Goal: Information Seeking & Learning: Learn about a topic

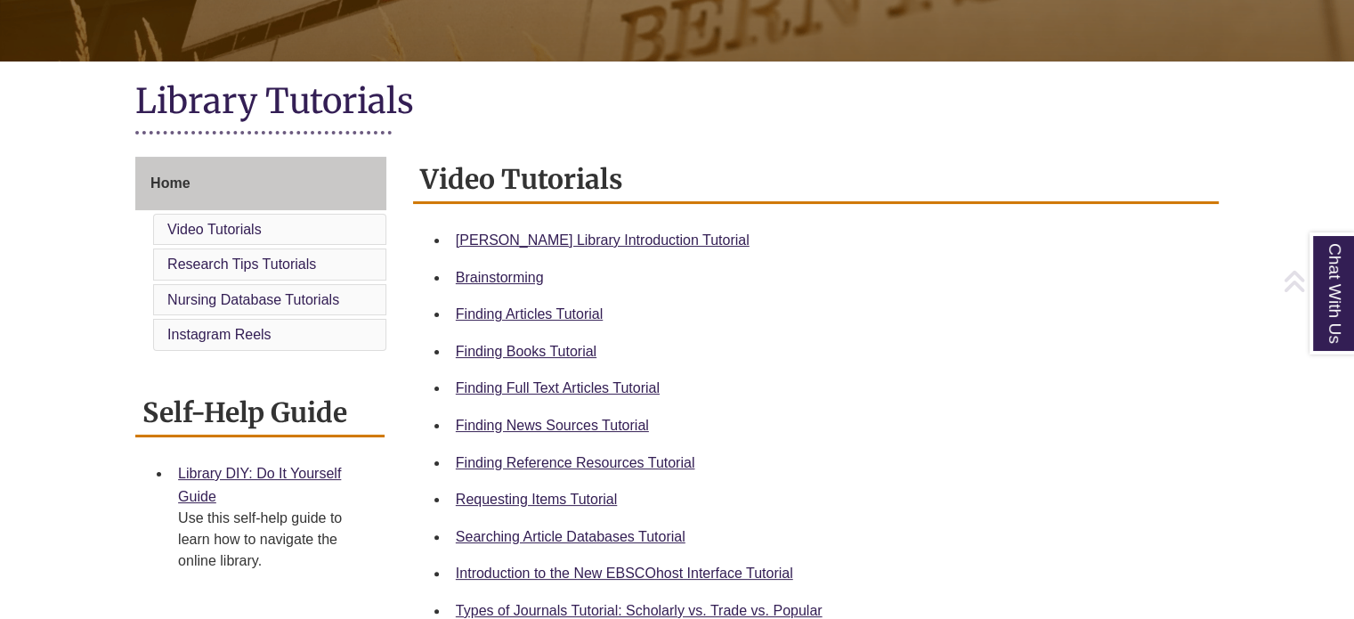
scroll to position [356, 0]
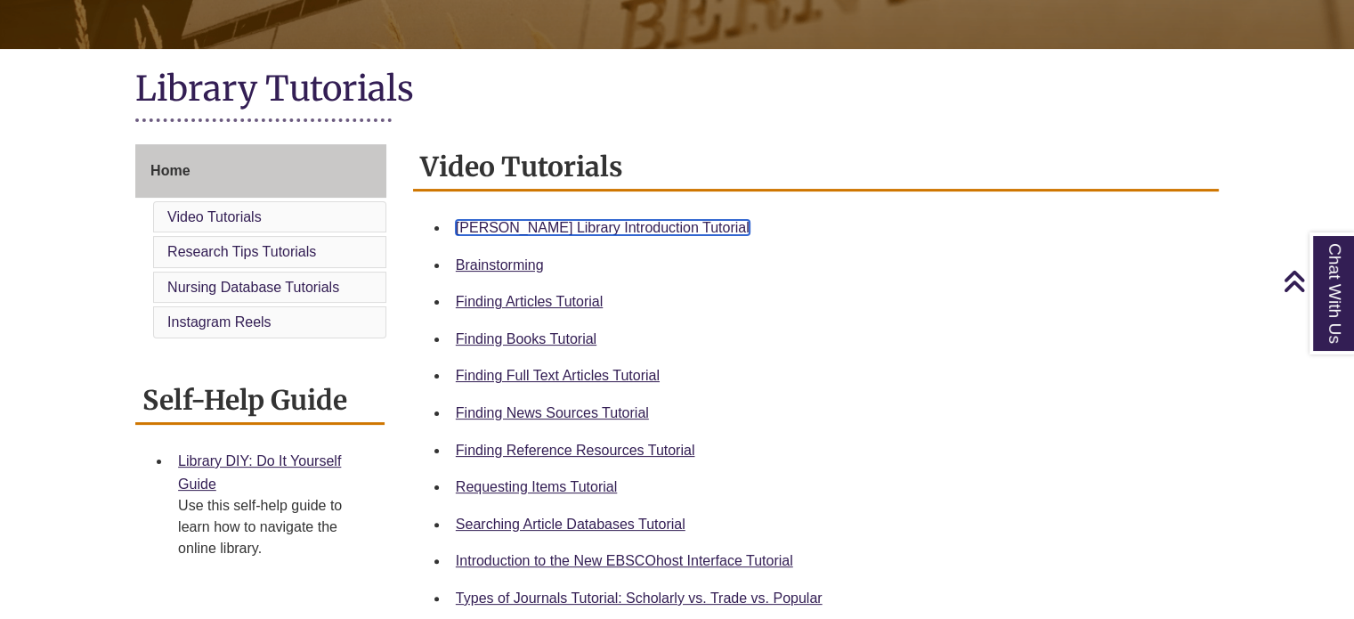
click at [660, 223] on link "[PERSON_NAME] Library Introduction Tutorial" at bounding box center [603, 227] width 294 height 15
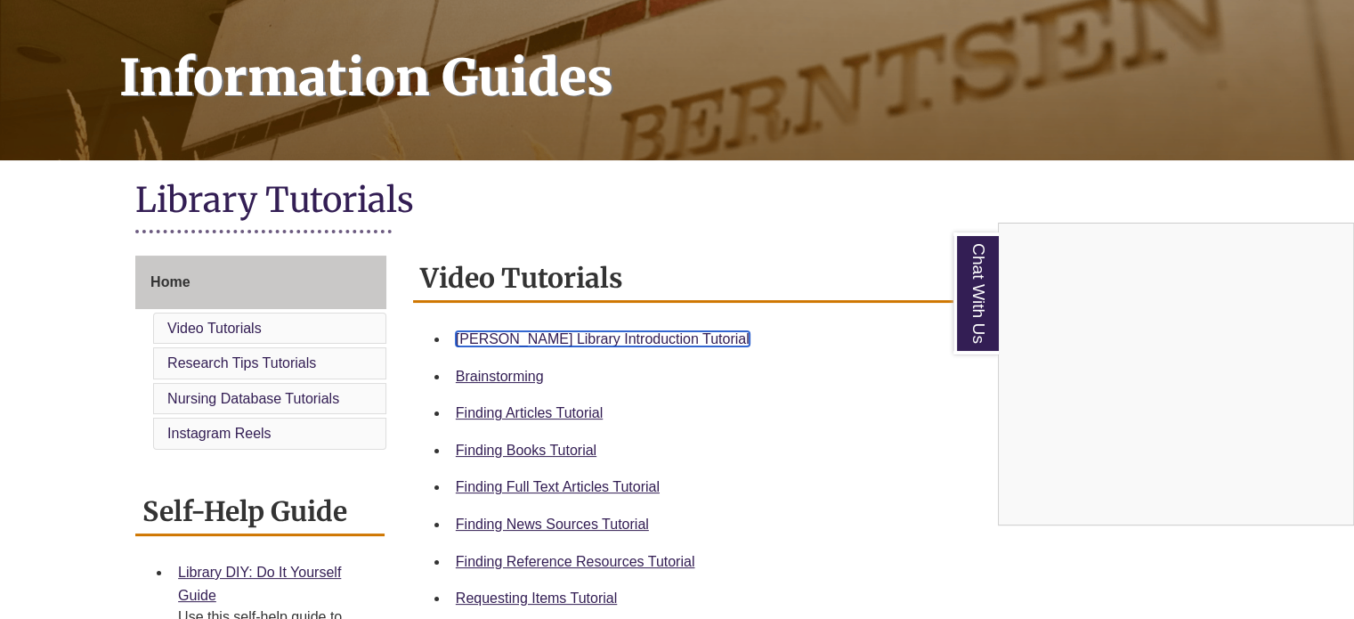
scroll to position [0, 0]
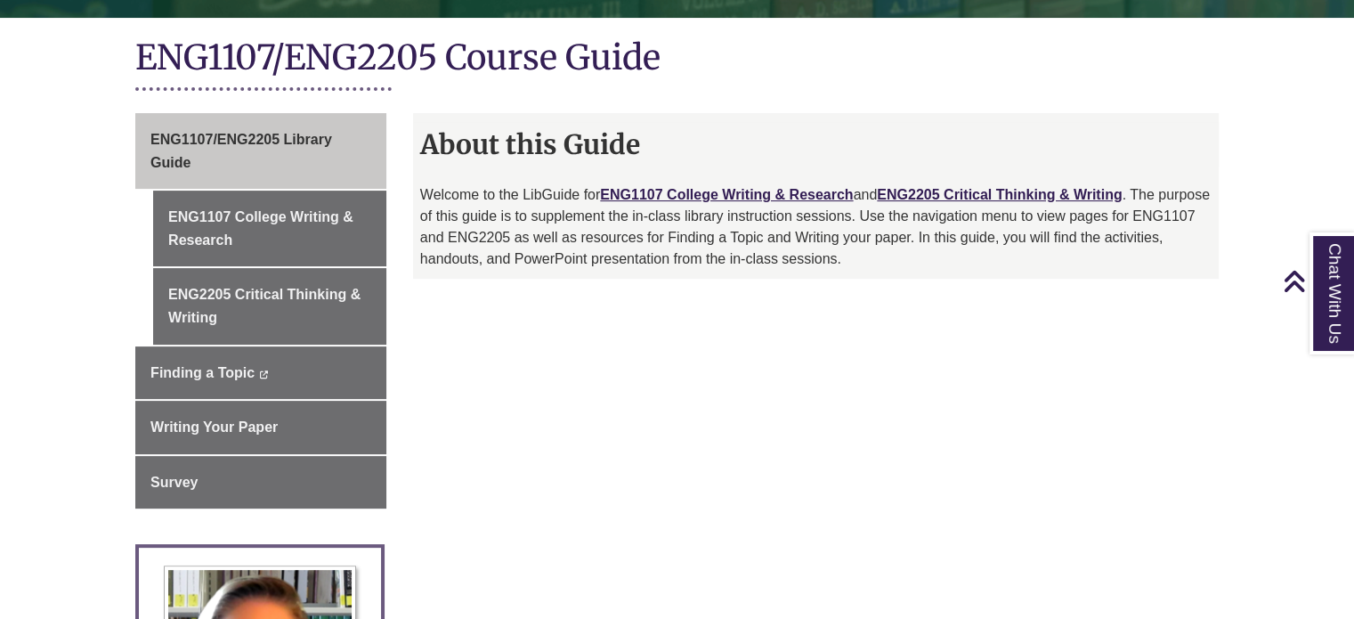
scroll to position [356, 0]
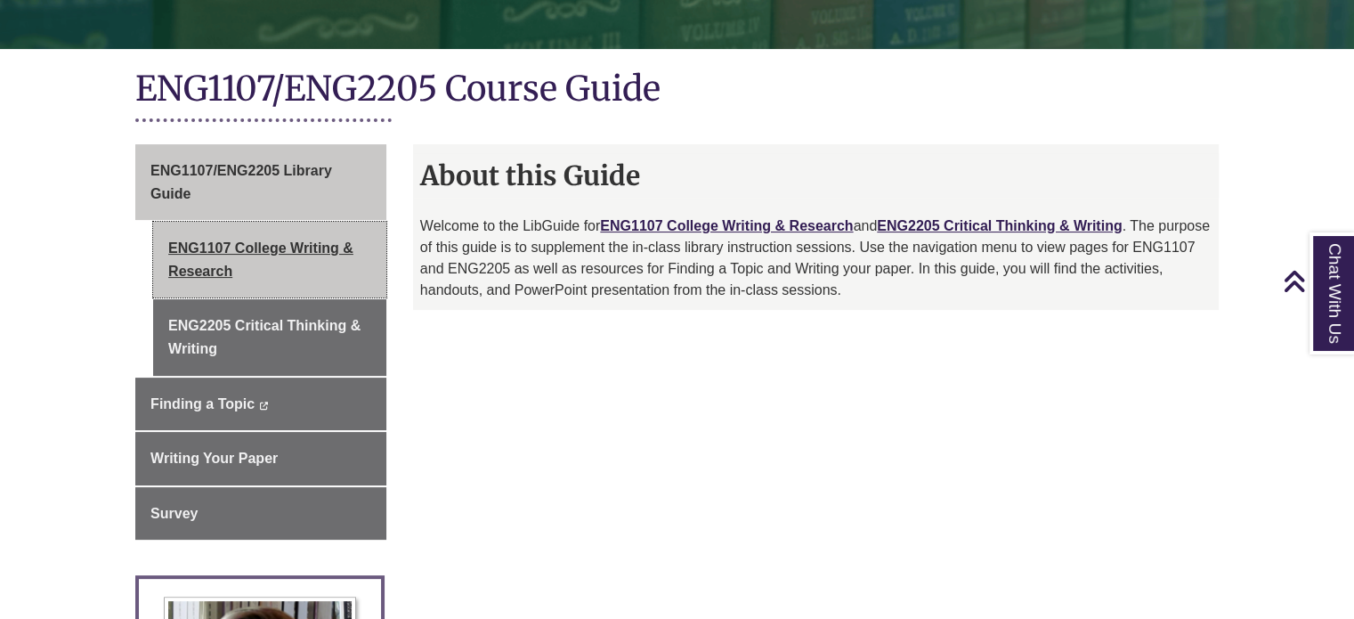
click at [354, 231] on link "ENG1107 College Writing & Research" at bounding box center [269, 260] width 233 height 76
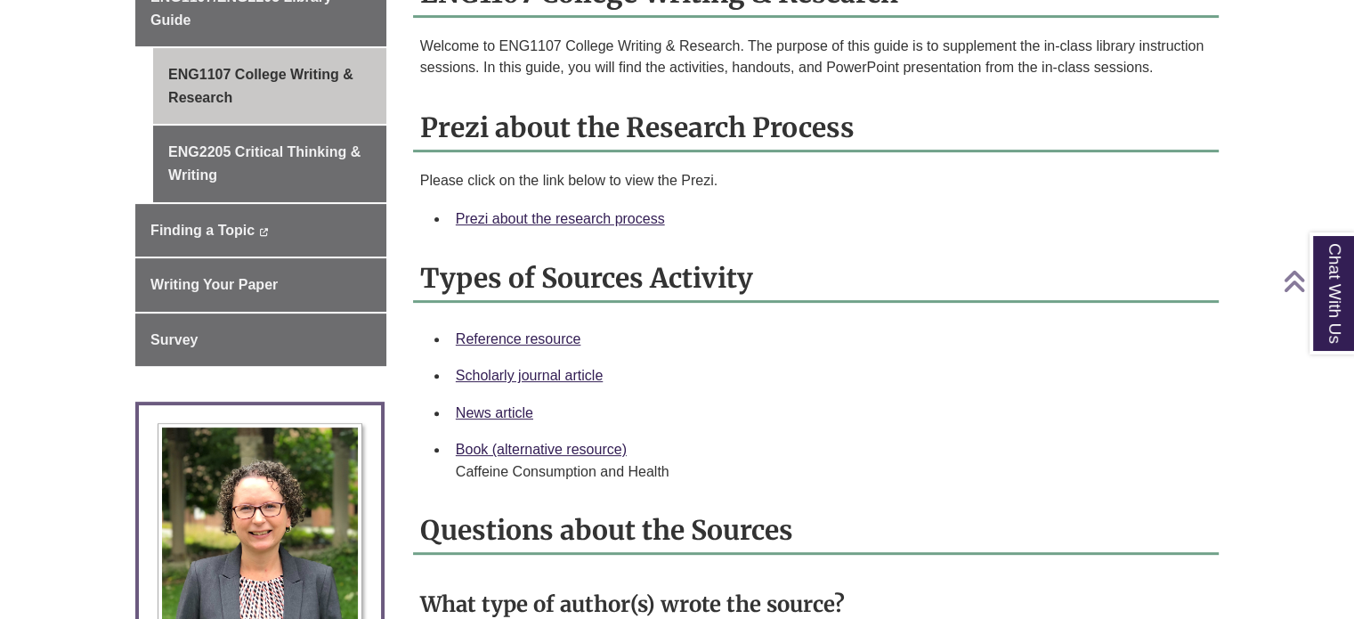
scroll to position [534, 0]
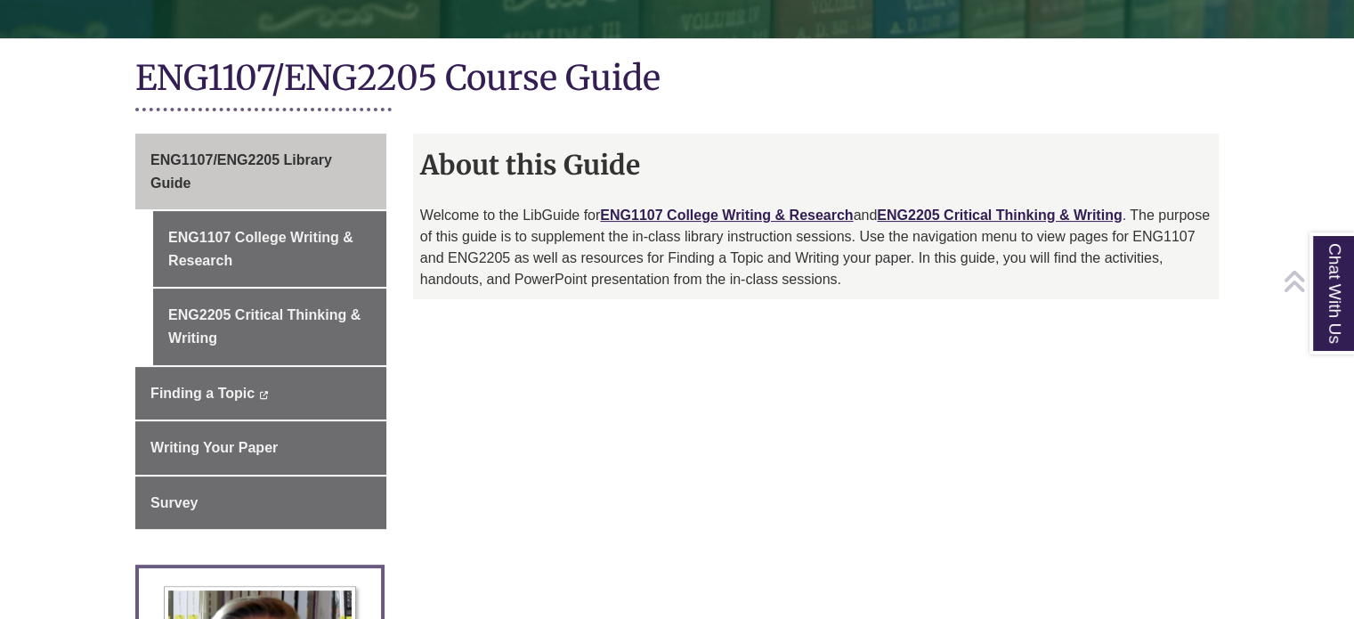
scroll to position [445, 0]
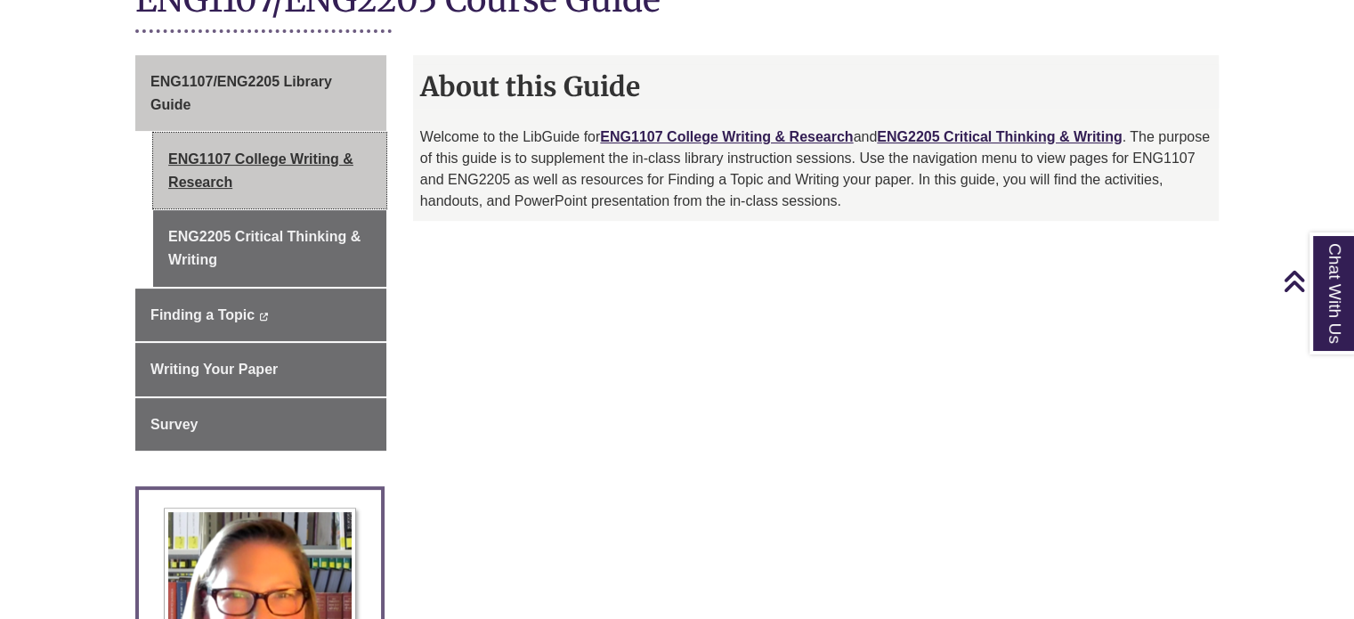
click at [288, 173] on link "ENG1107 College Writing & Research" at bounding box center [269, 171] width 233 height 76
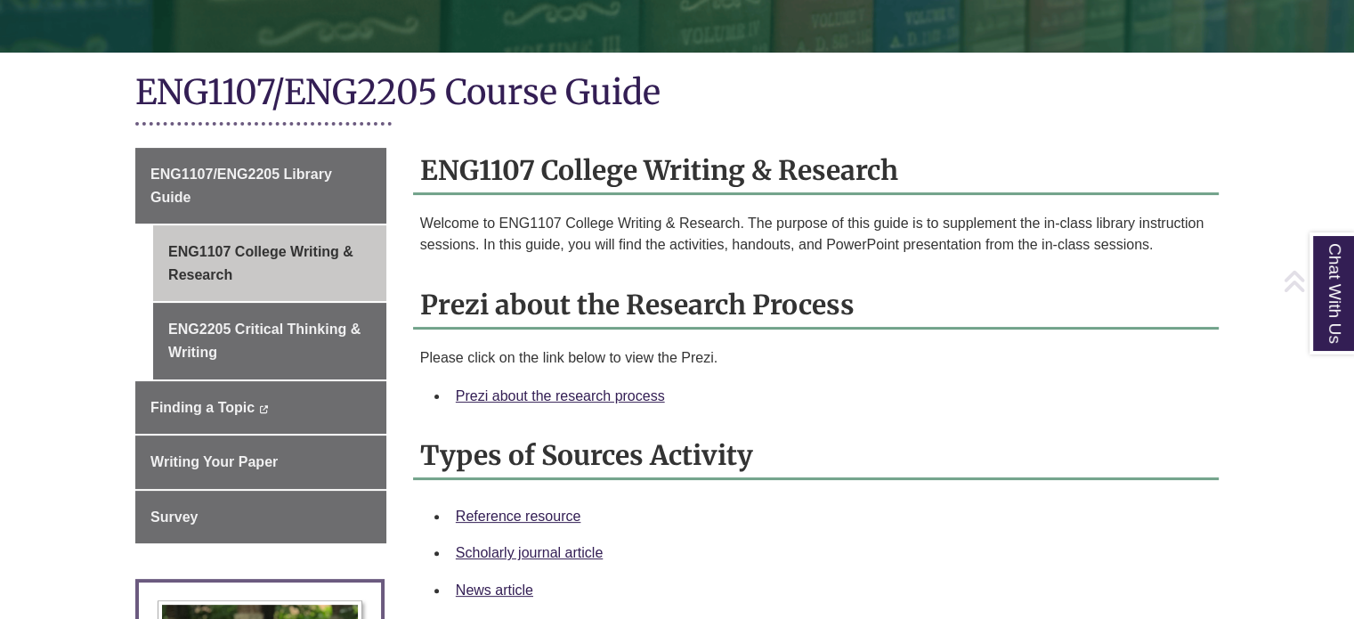
scroll to position [356, 0]
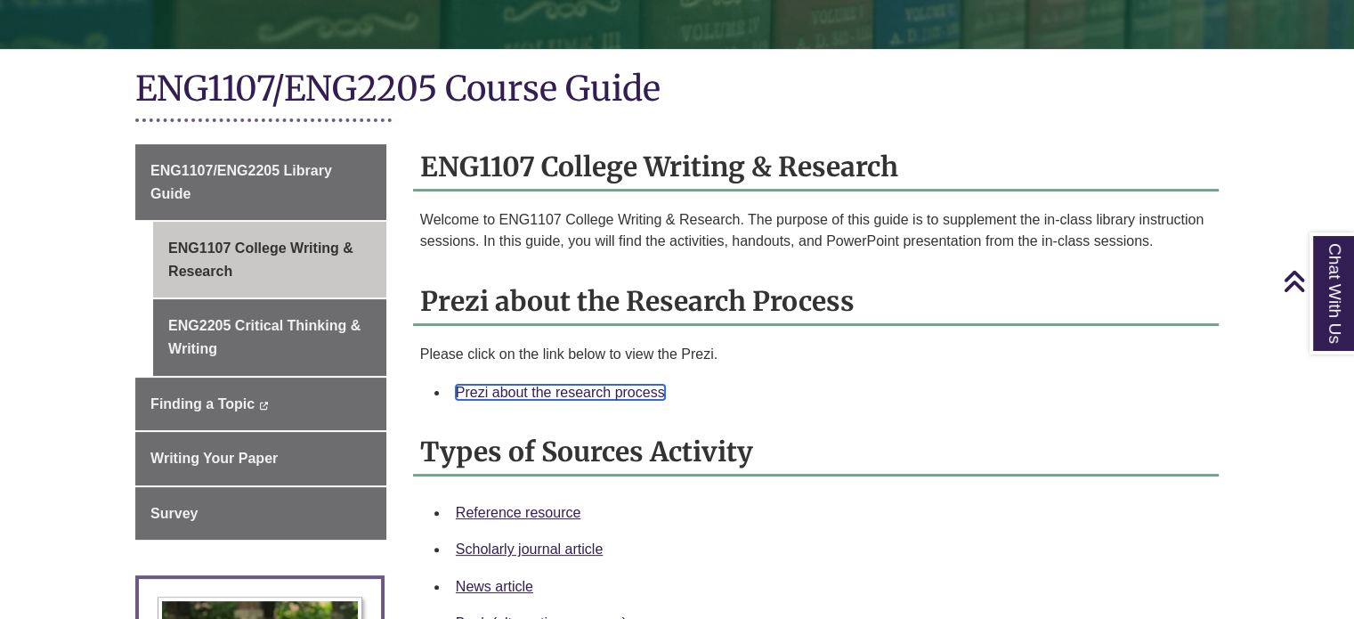
click at [636, 386] on link "Prezi about the research process" at bounding box center [560, 391] width 209 height 15
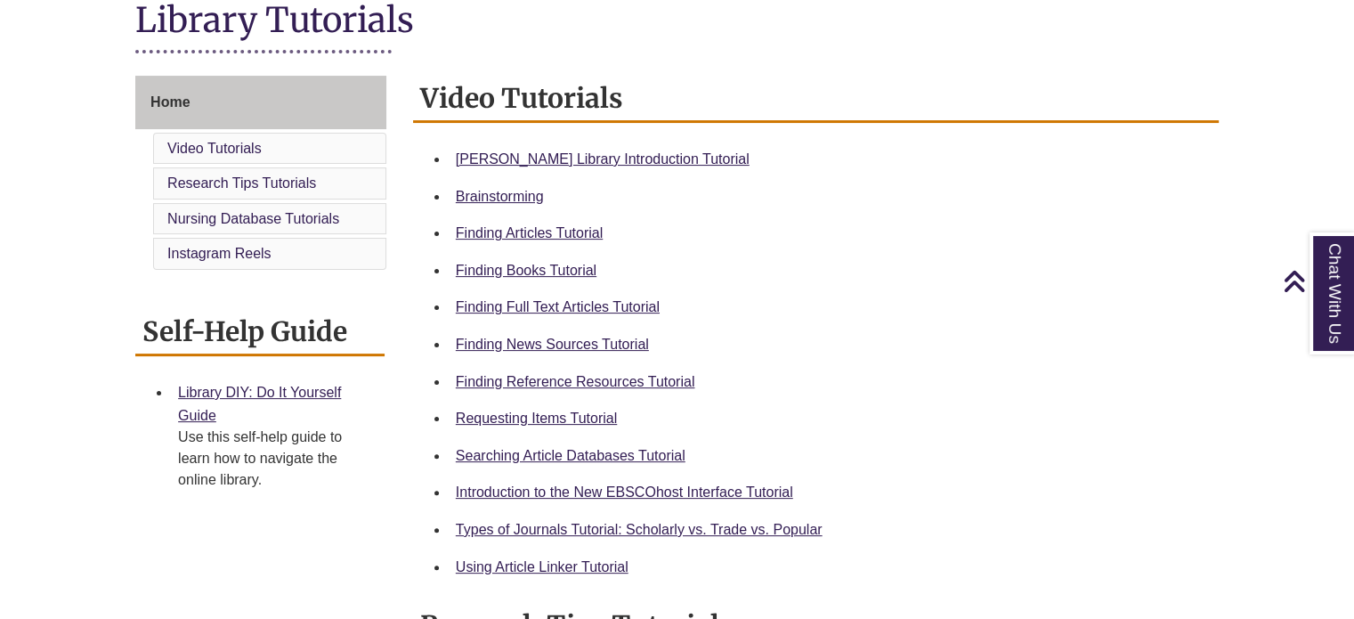
scroll to position [445, 0]
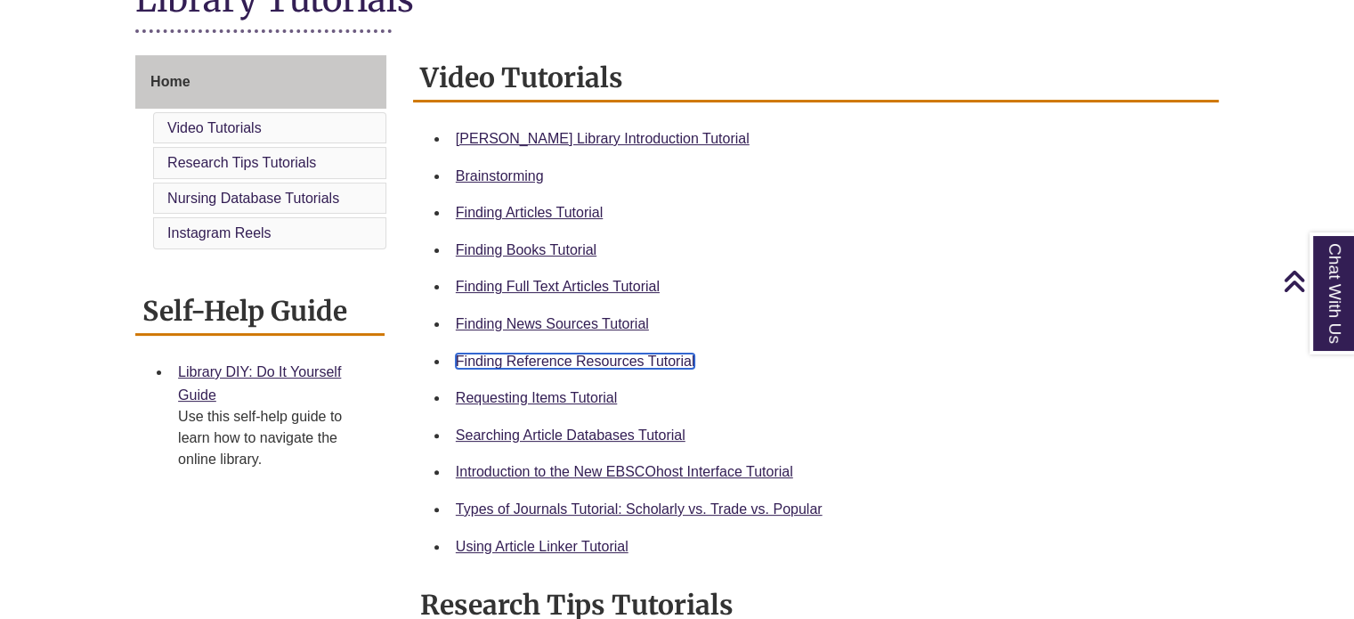
click at [606, 355] on link "Finding Reference Resources Tutorial" at bounding box center [575, 360] width 239 height 15
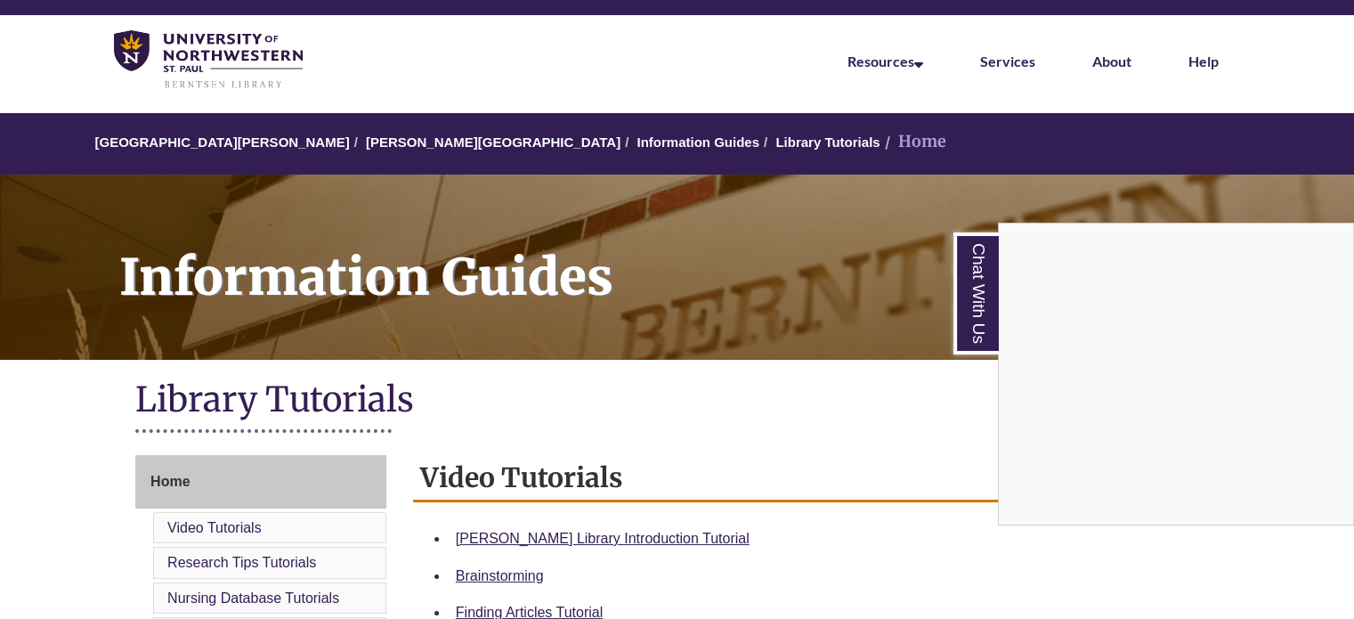
scroll to position [0, 0]
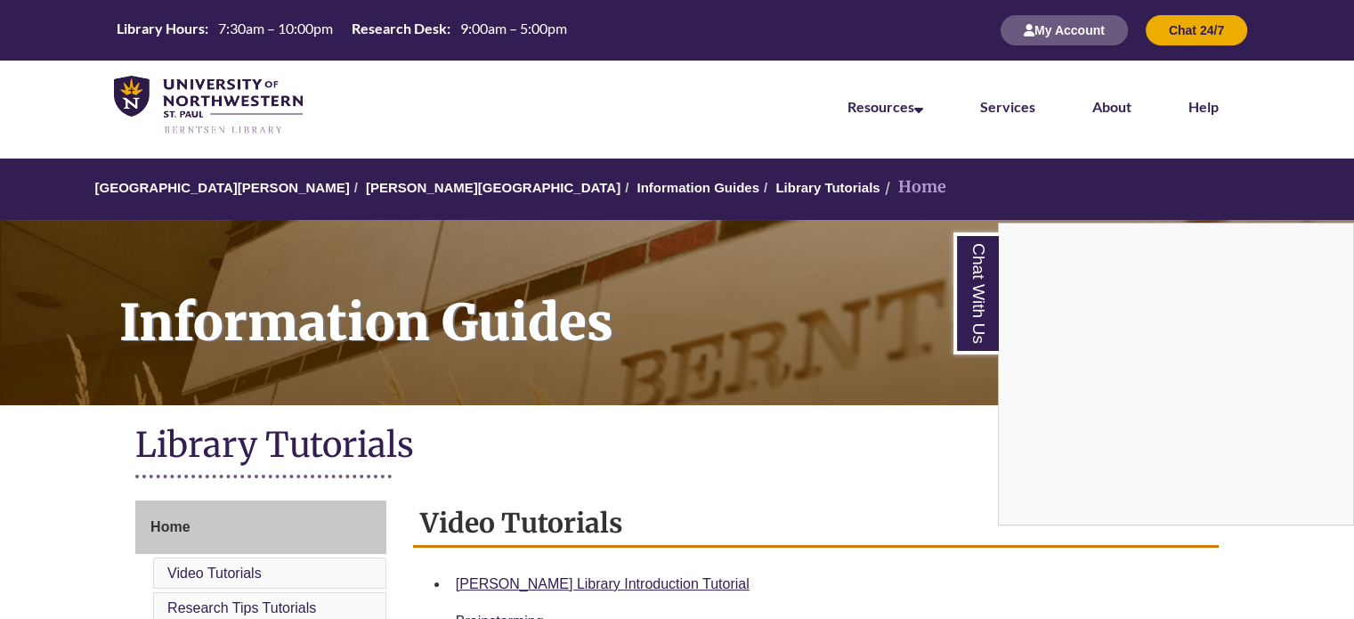
click at [400, 187] on div "Chat With Us" at bounding box center [677, 309] width 1354 height 619
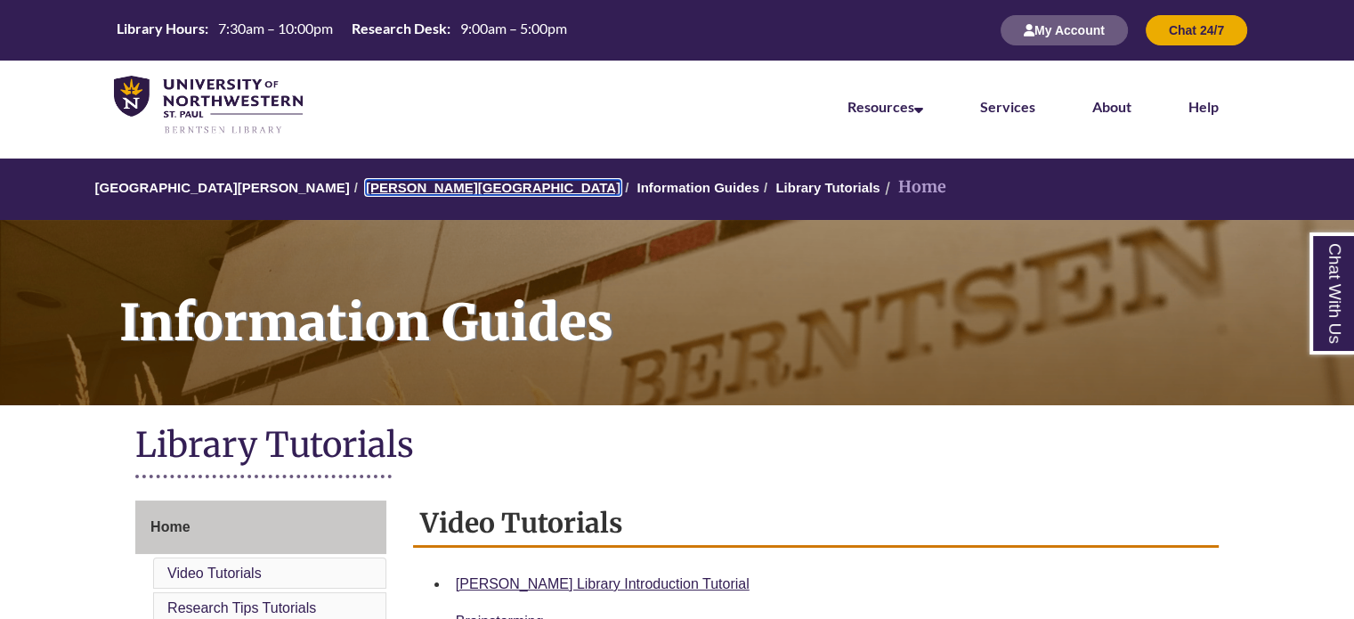
click at [400, 187] on link "[PERSON_NAME][GEOGRAPHIC_DATA]" at bounding box center [493, 187] width 255 height 15
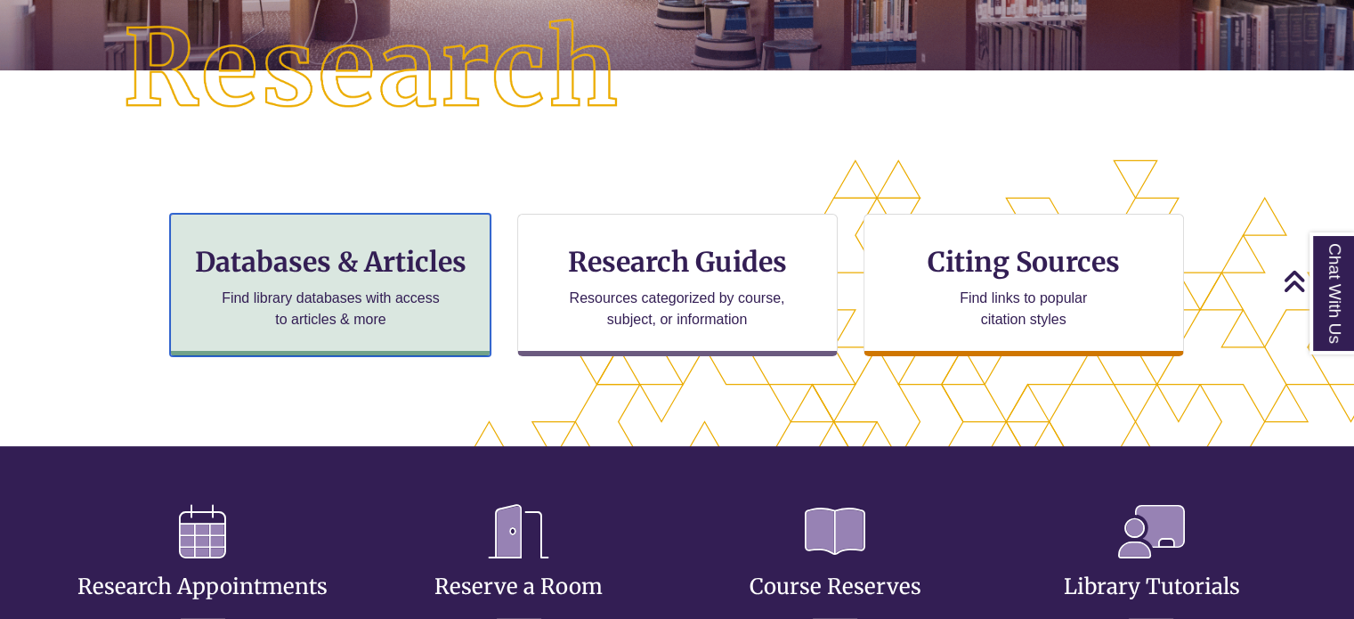
click at [357, 269] on h3 "Databases & Articles" at bounding box center [330, 262] width 290 height 34
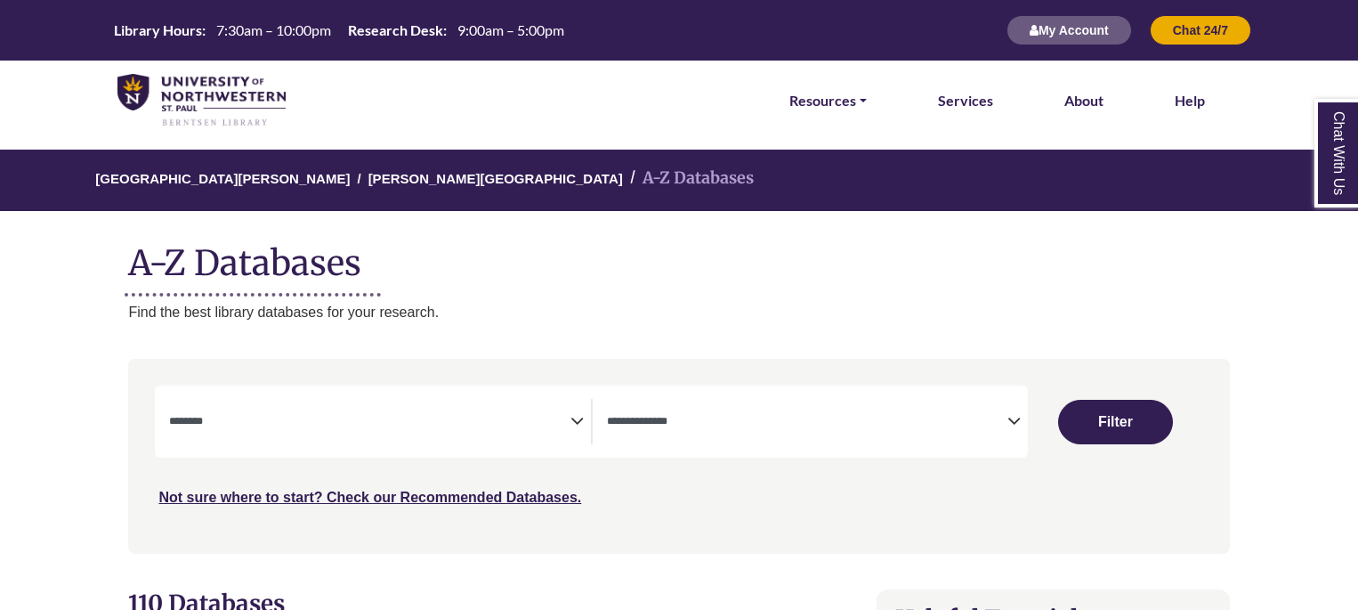
select select "Database Subject Filter"
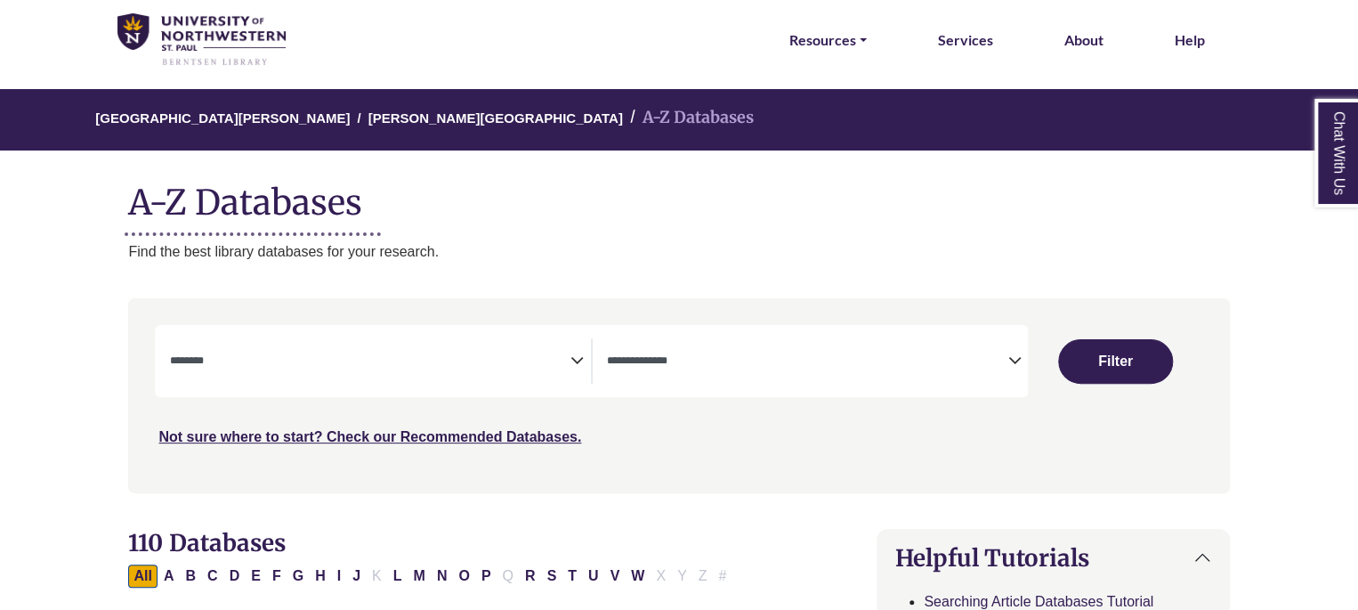
scroll to position [267, 0]
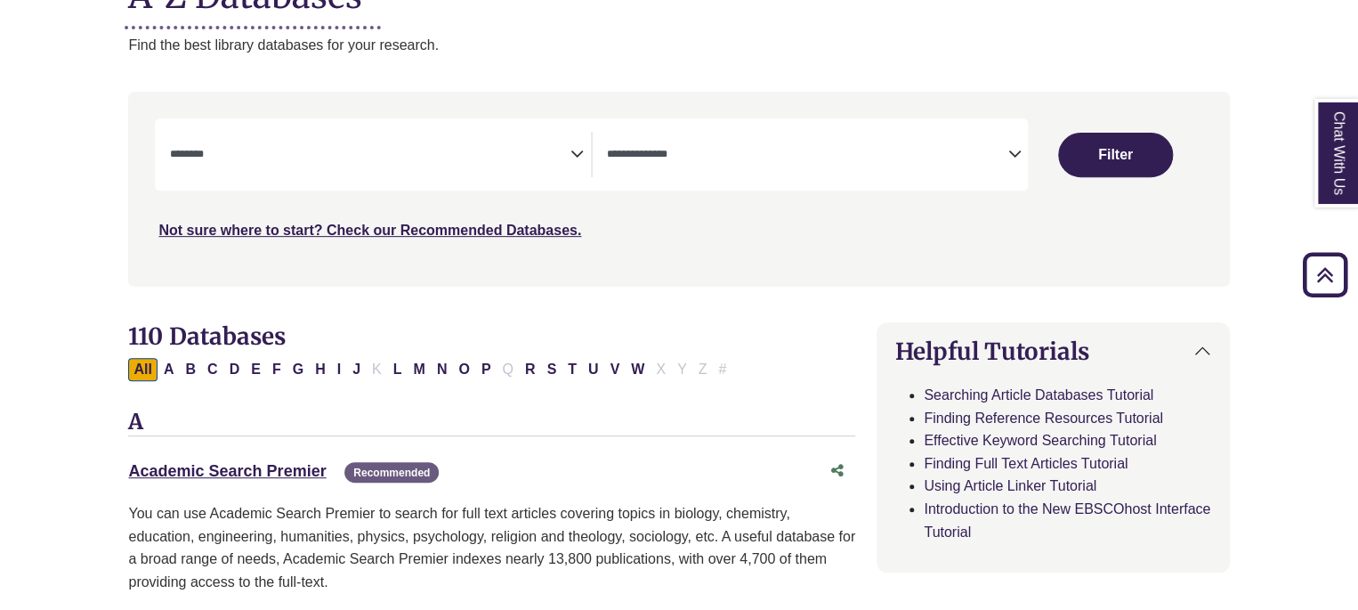
click at [1015, 156] on icon "Search filters" at bounding box center [1013, 151] width 13 height 27
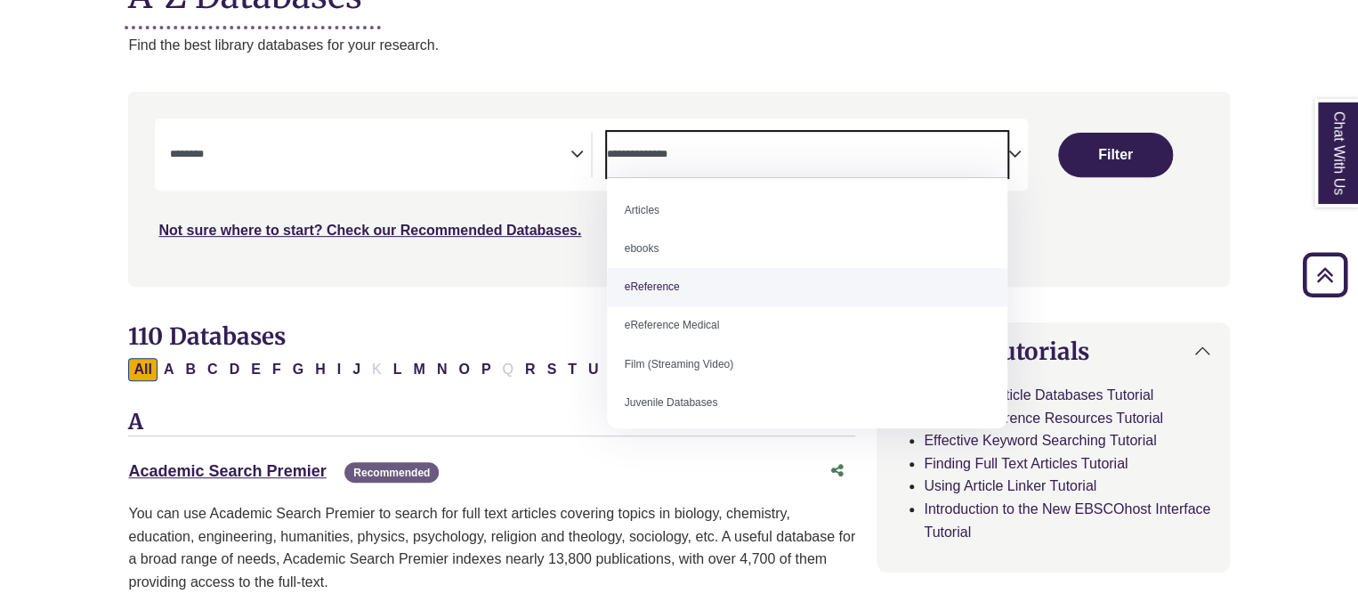
select select "*****"
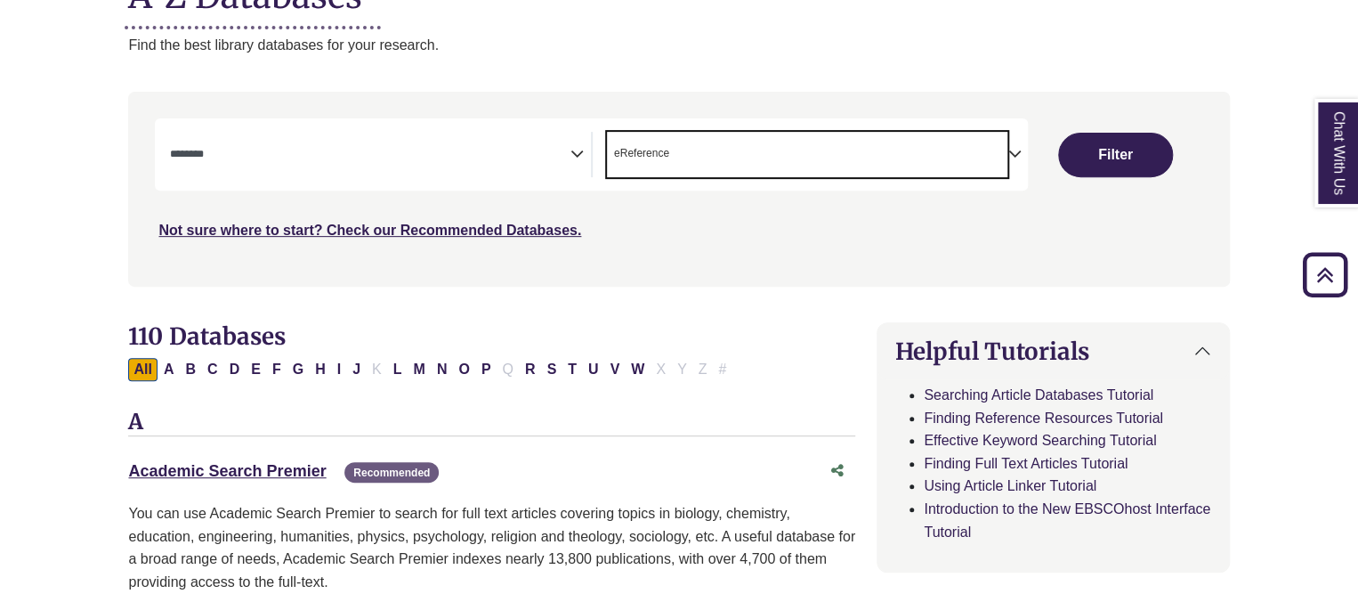
click at [377, 131] on div "**********" at bounding box center [591, 154] width 873 height 72
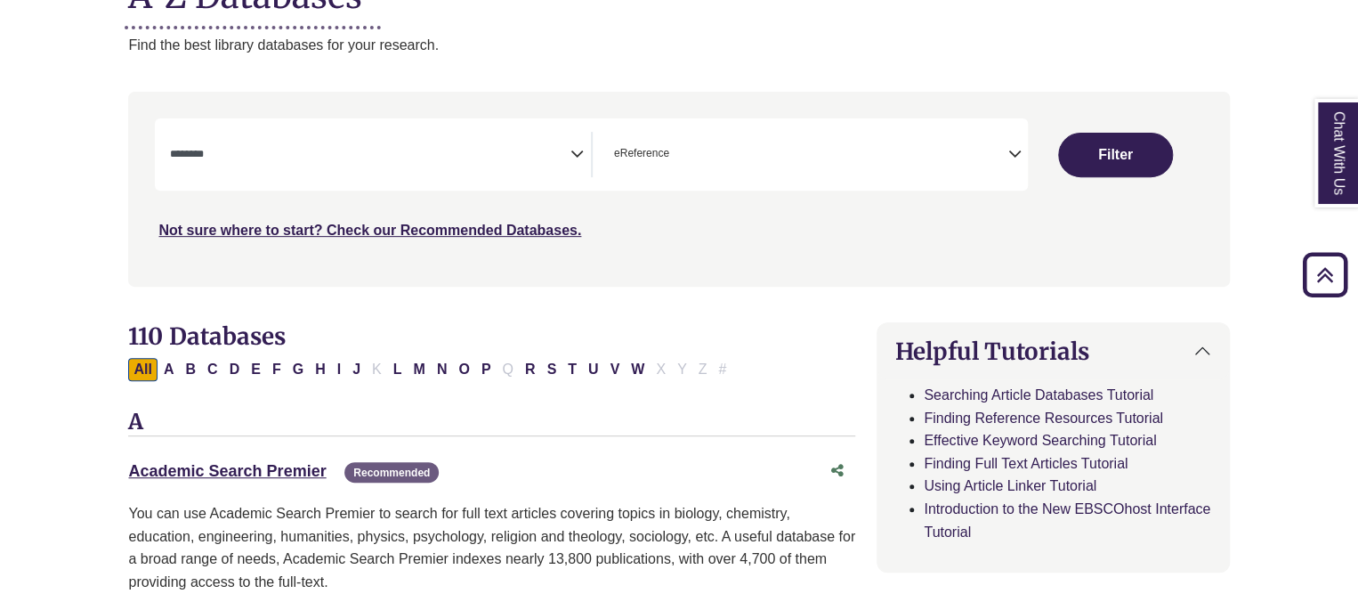
click at [578, 145] on icon "Search filters" at bounding box center [576, 151] width 13 height 27
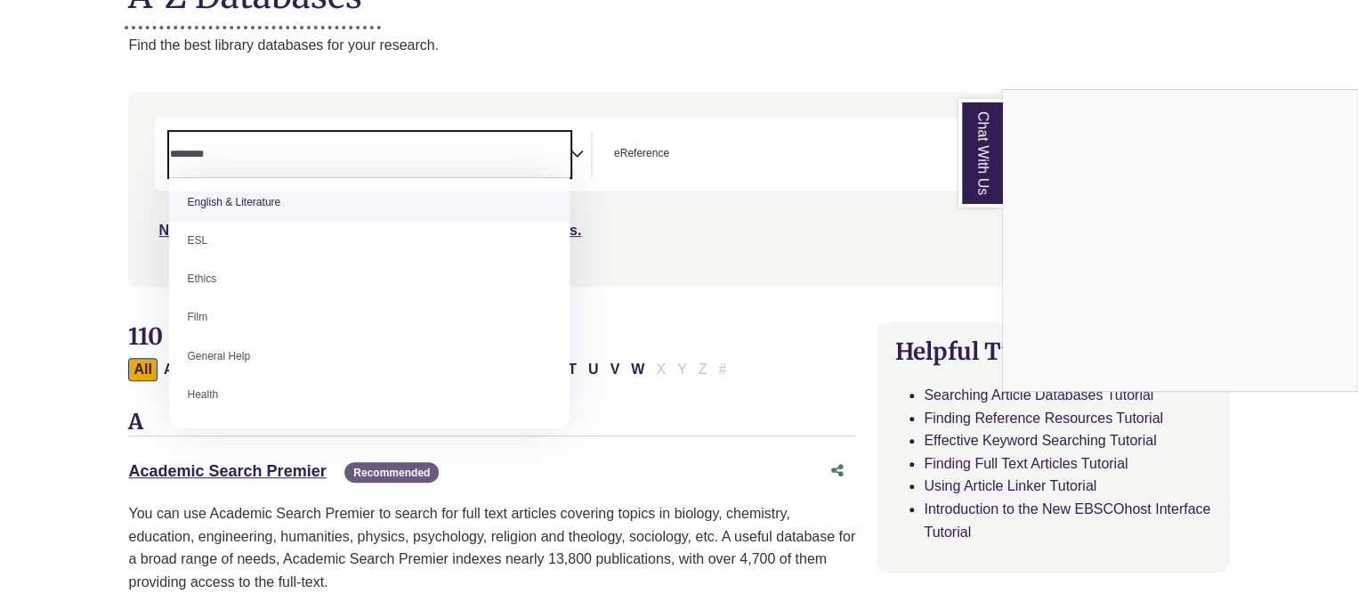
scroll to position [712, 0]
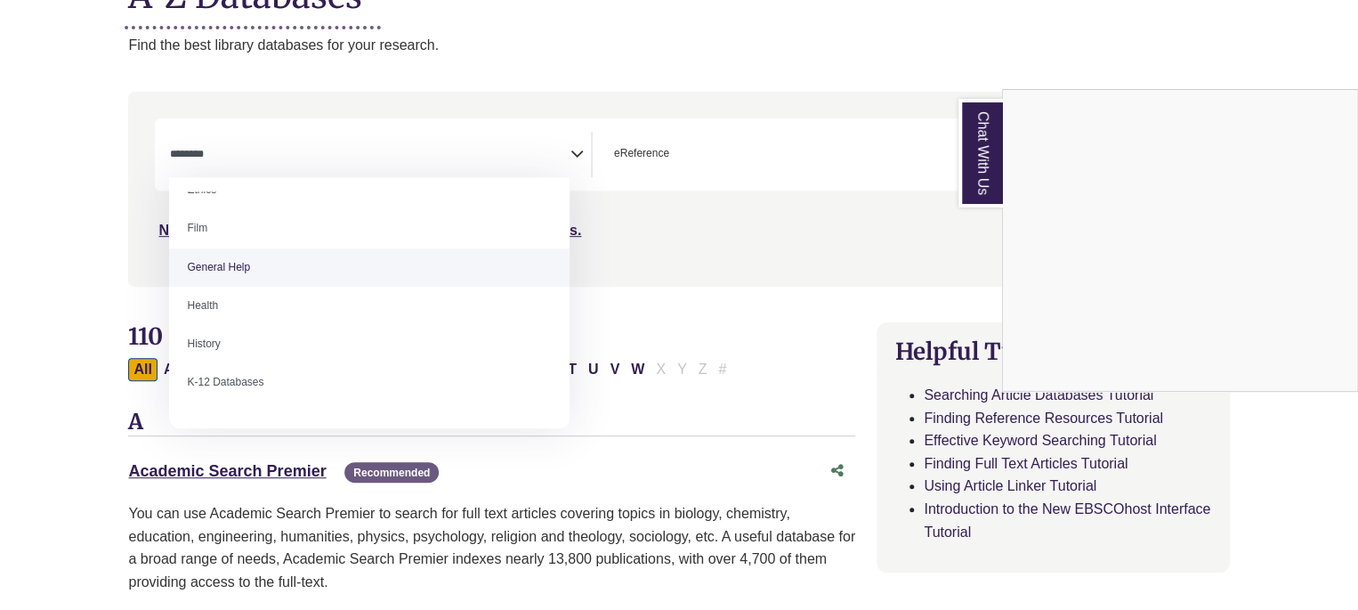
select select "*****"
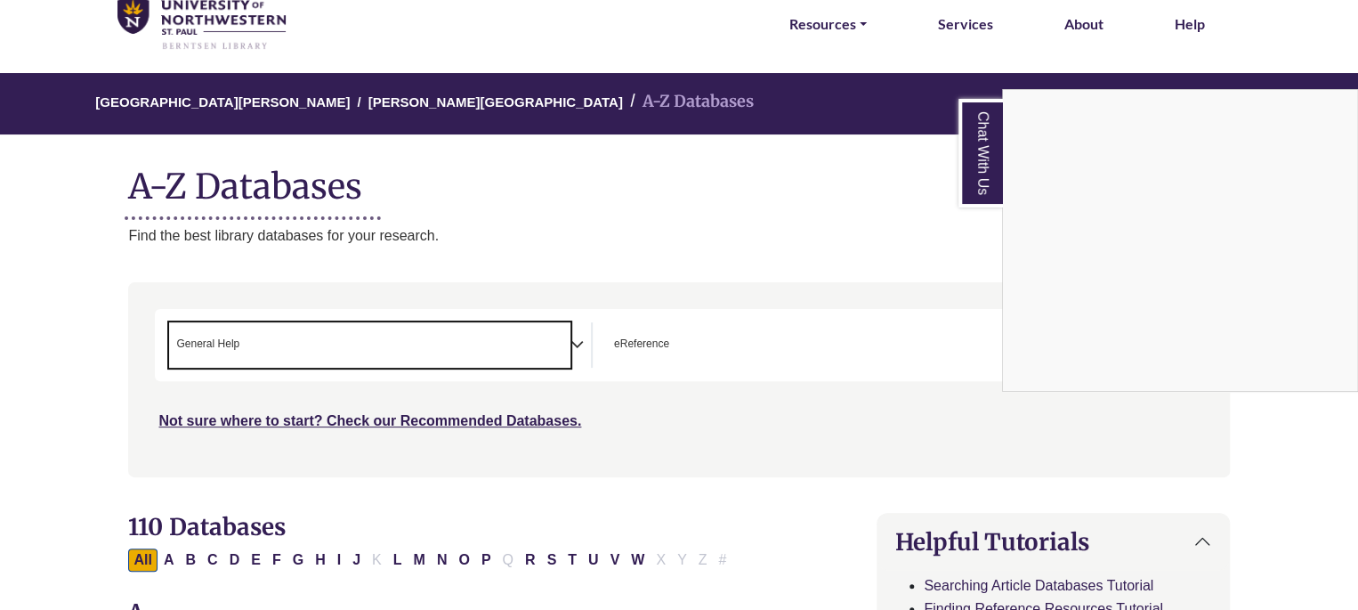
scroll to position [0, 0]
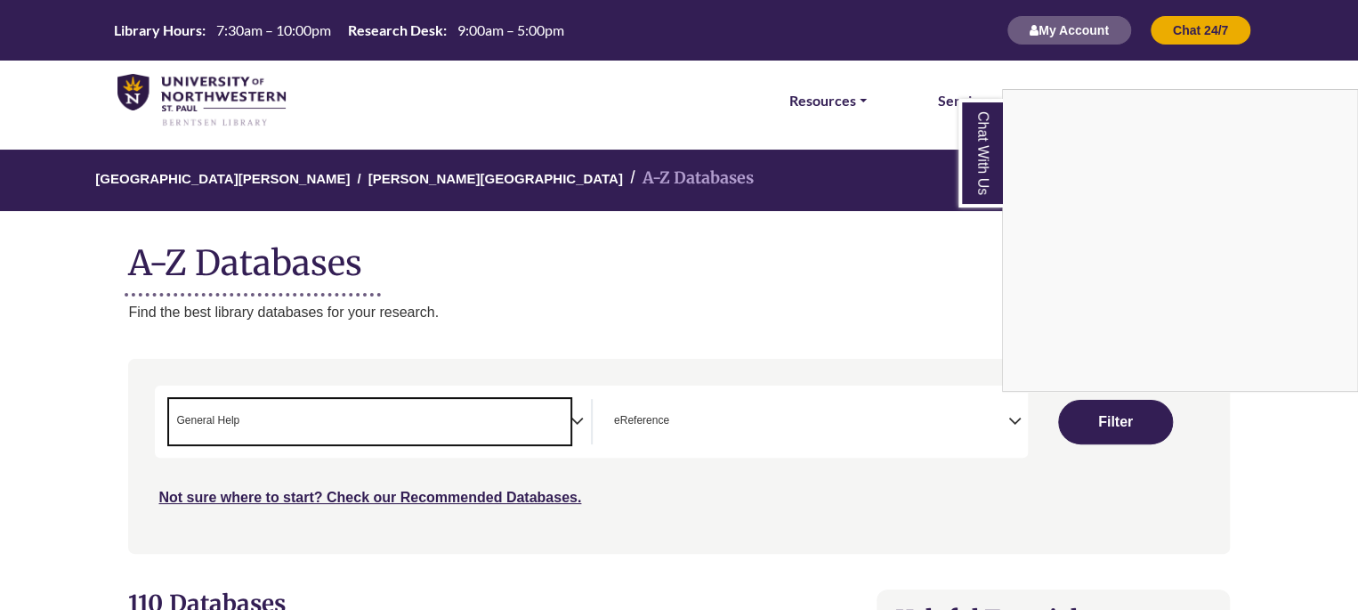
click at [1111, 425] on div "Chat With Us" at bounding box center [679, 305] width 1358 height 610
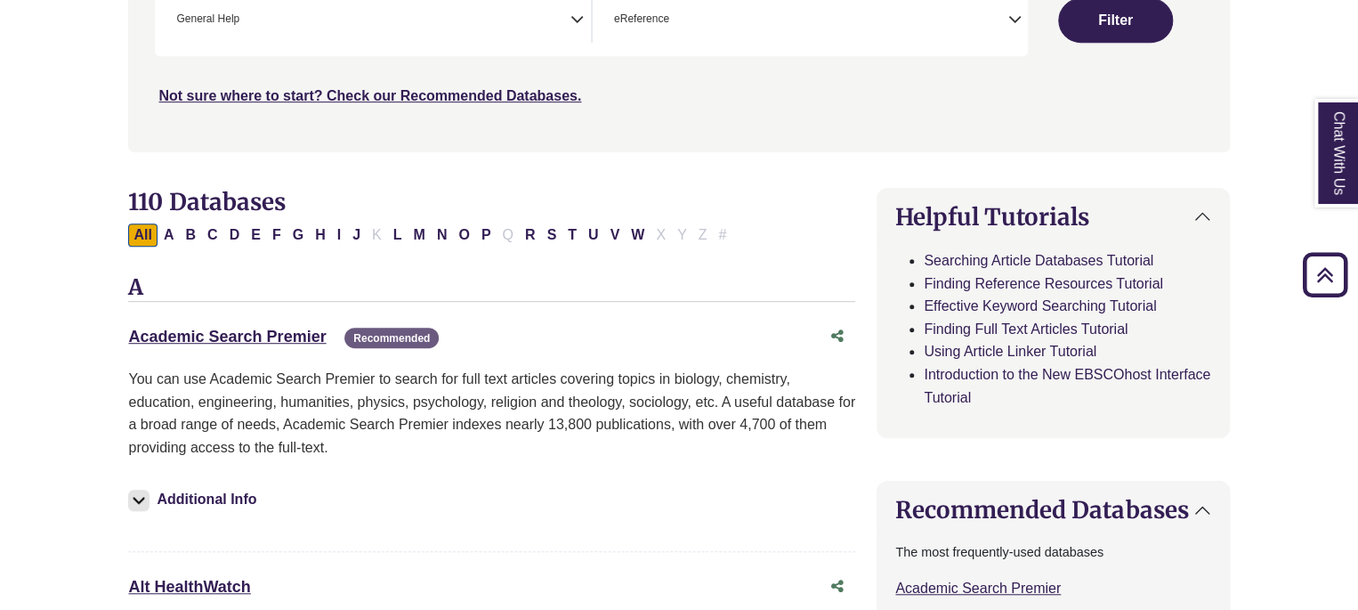
scroll to position [356, 0]
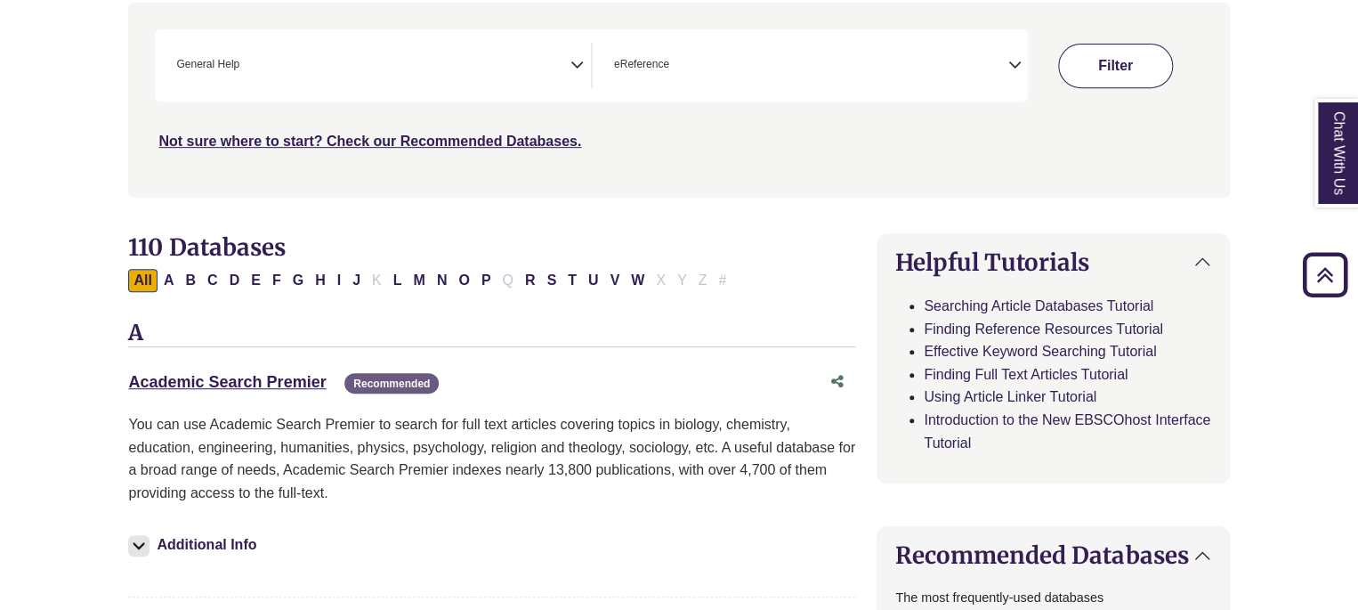
click at [1131, 72] on button "Filter" at bounding box center [1115, 66] width 115 height 44
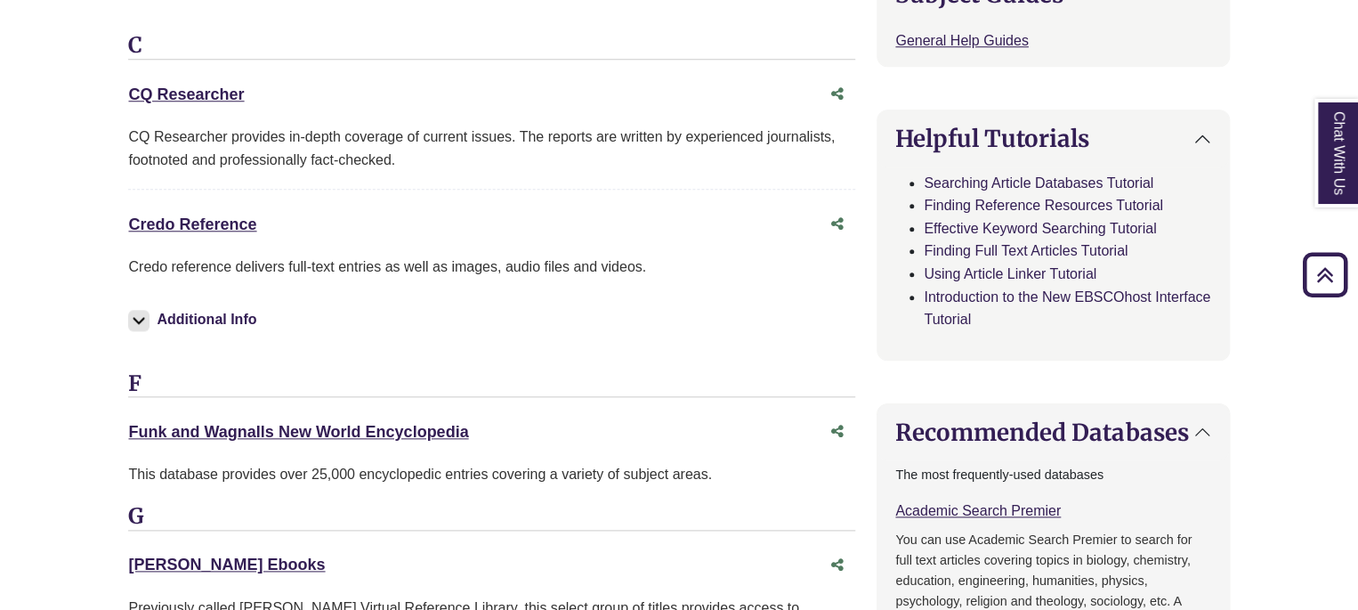
scroll to position [801, 0]
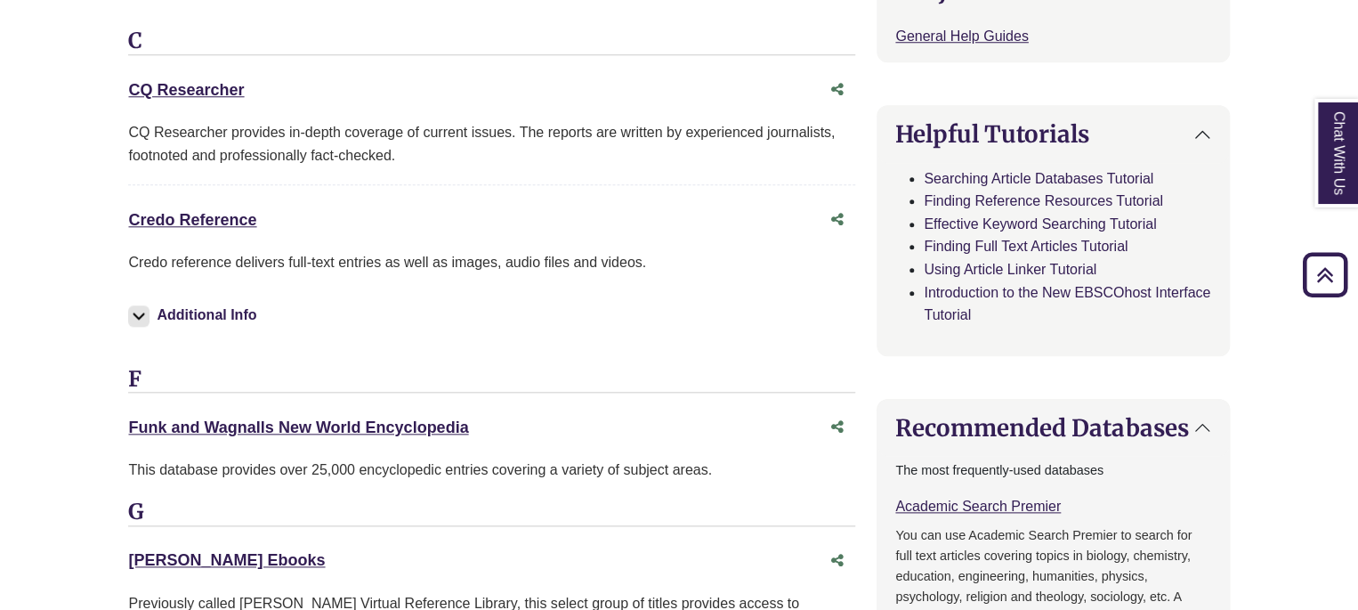
click at [217, 207] on div "Credo Reference This link opens in a new window" at bounding box center [474, 220] width 692 height 26
click at [217, 211] on link "Credo Reference This link opens in a new window" at bounding box center [192, 220] width 128 height 18
